Goal: Find specific page/section: Find specific page/section

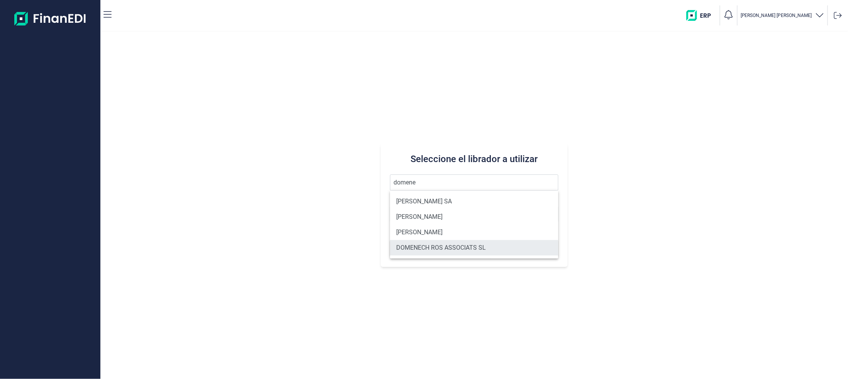
click at [439, 244] on li "DOMENECH ROS ASSOCIATS SL" at bounding box center [474, 247] width 168 height 15
type input "DOMENECH ROS ASSOCIATS SL"
type input "B63038574"
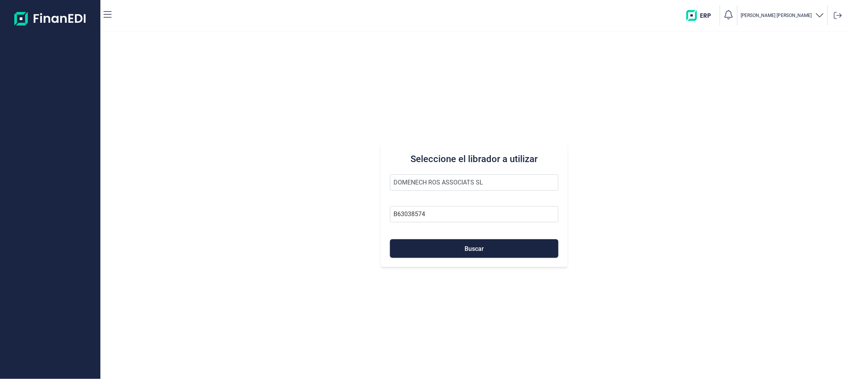
click at [439, 244] on button "Buscar" at bounding box center [474, 248] width 168 height 19
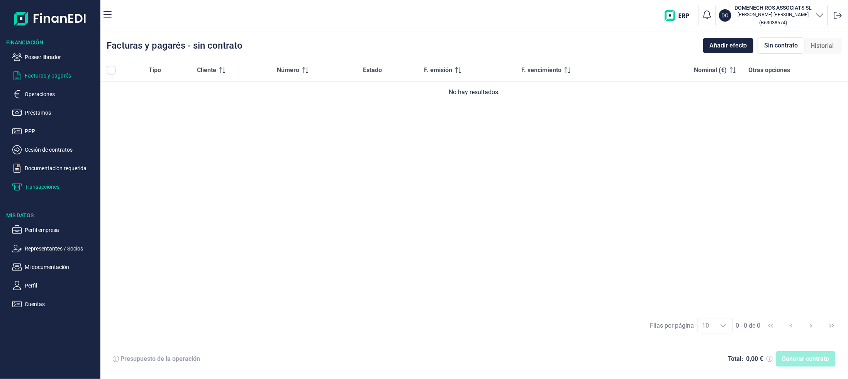
click at [42, 188] on p "Transacciones" at bounding box center [61, 186] width 73 height 9
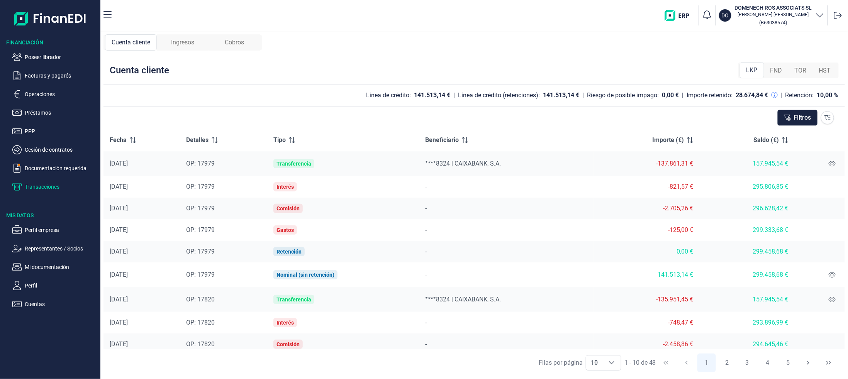
click at [183, 42] on span "Ingresos" at bounding box center [182, 42] width 23 height 9
